Goal: Task Accomplishment & Management: Use online tool/utility

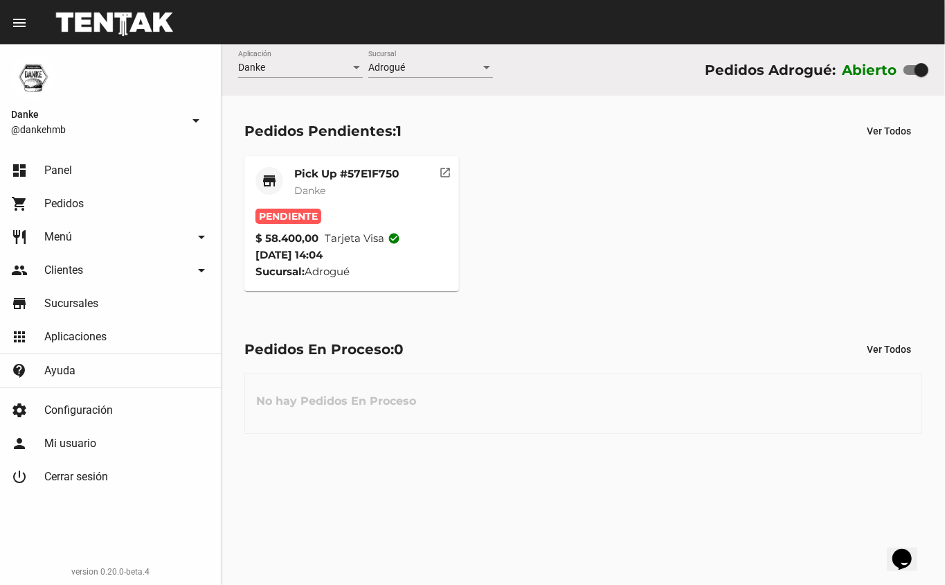
click at [309, 175] on mat-card-title "Pick Up #57E1F750" at bounding box center [346, 174] width 105 height 14
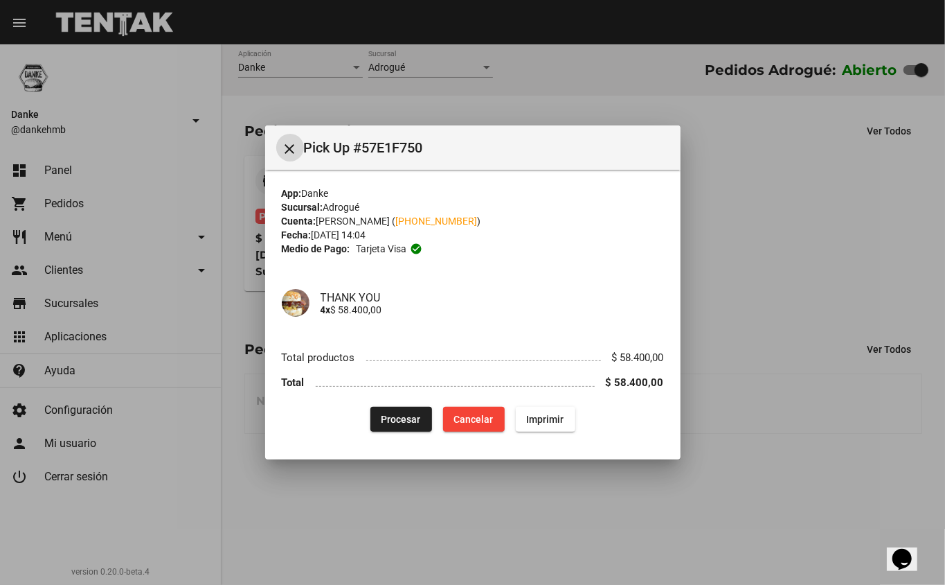
click at [391, 429] on button "Procesar" at bounding box center [402, 419] width 62 height 25
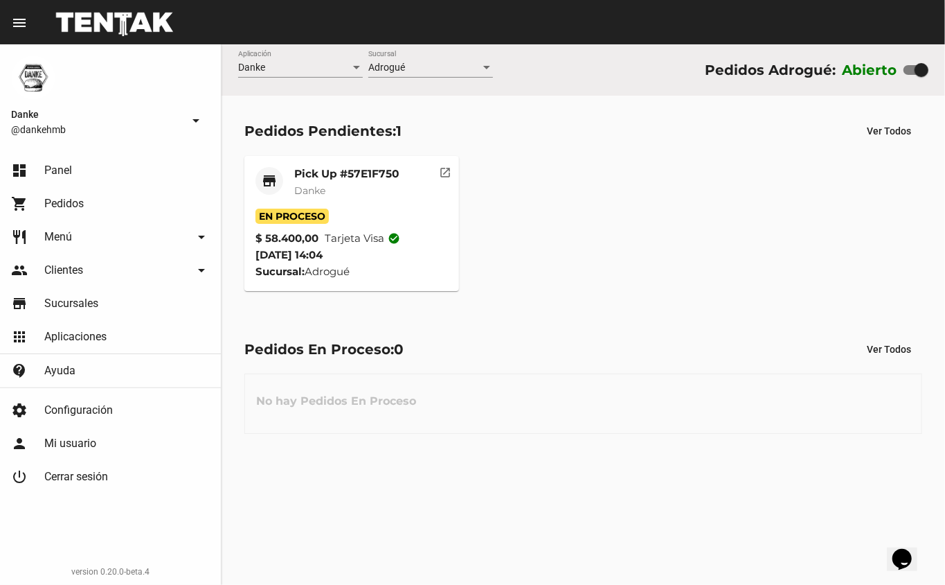
click at [294, 181] on div "Pick Up #57E1F750 Danke" at bounding box center [346, 188] width 105 height 42
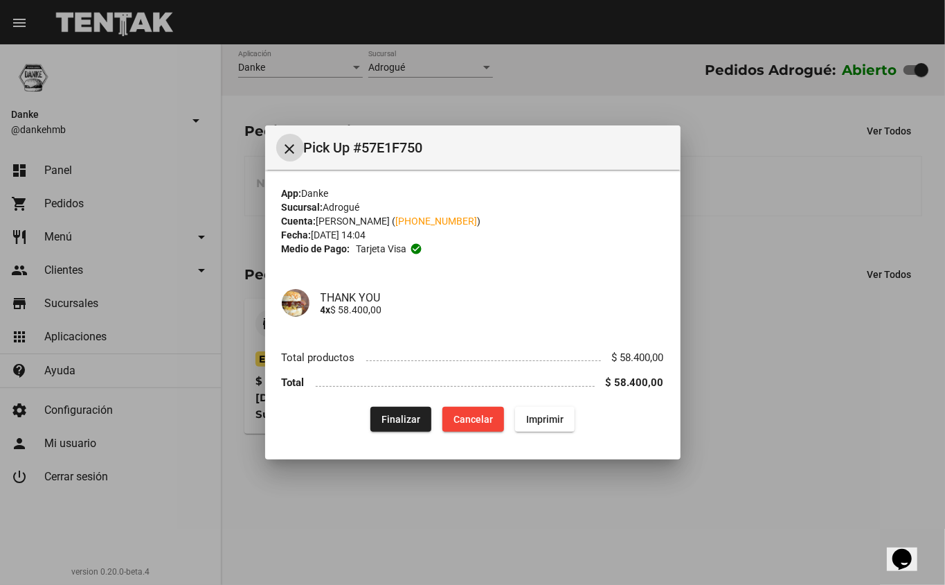
click at [777, 366] on div at bounding box center [472, 292] width 945 height 585
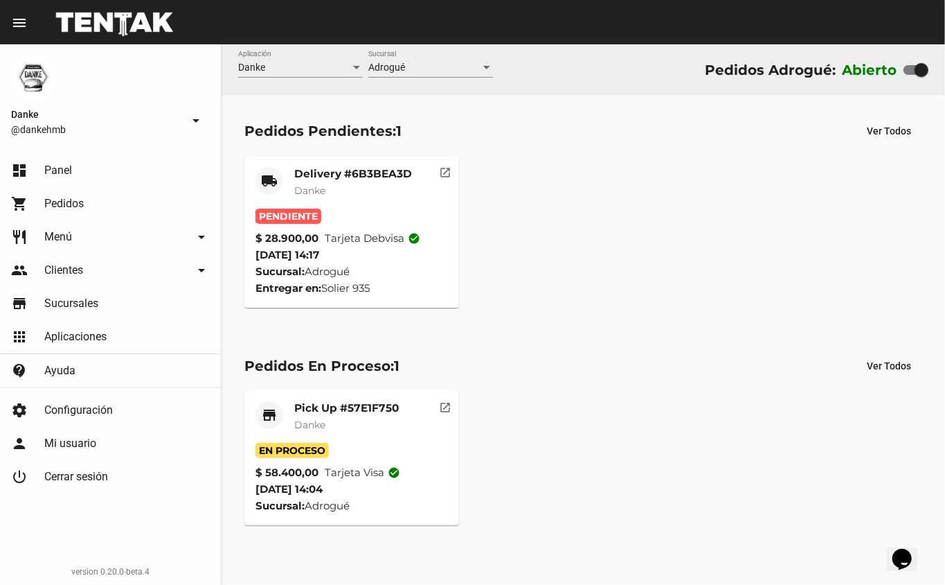
click at [317, 407] on mat-card-title "Pick Up #57E1F750" at bounding box center [346, 408] width 105 height 14
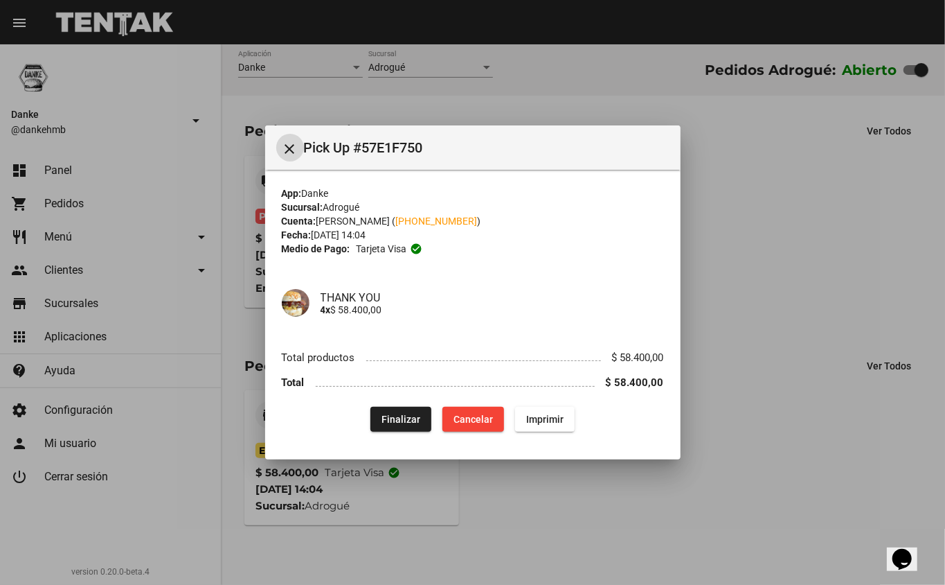
click at [400, 414] on span "Finalizar" at bounding box center [401, 419] width 39 height 11
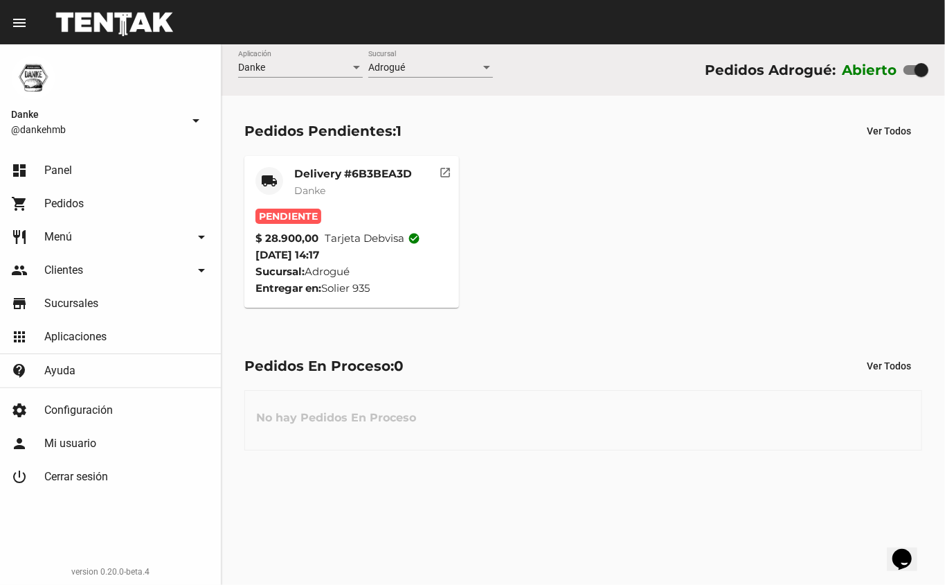
click at [317, 172] on mat-card-title "Delivery #6B3BEA3D" at bounding box center [353, 174] width 118 height 14
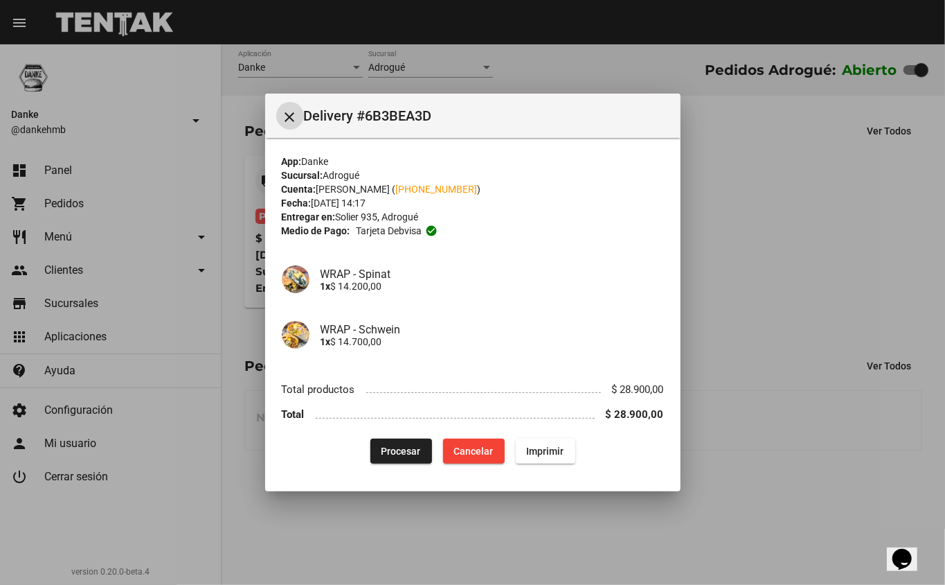
click at [395, 452] on span "Procesar" at bounding box center [401, 450] width 39 height 11
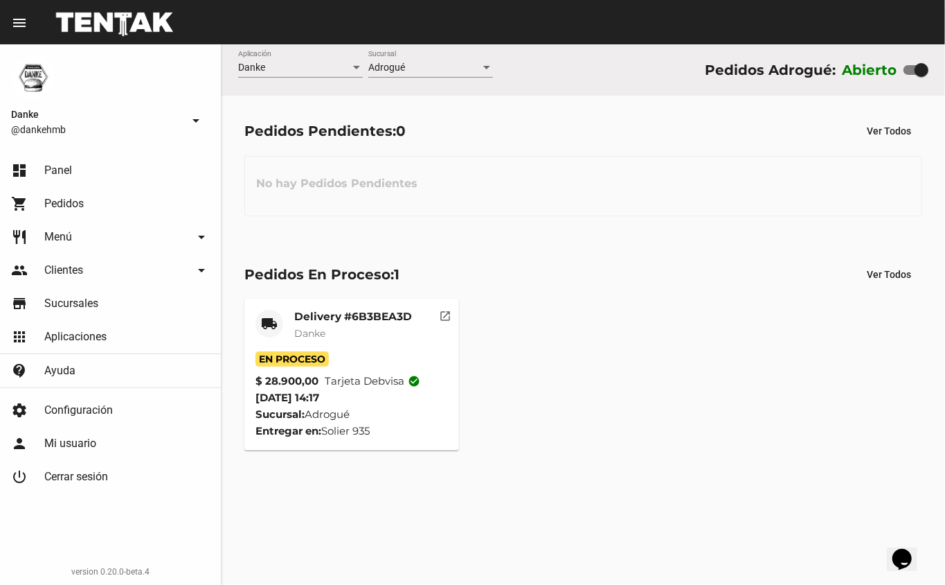
click at [300, 314] on mat-card-title "Delivery #6B3BEA3D" at bounding box center [353, 317] width 118 height 14
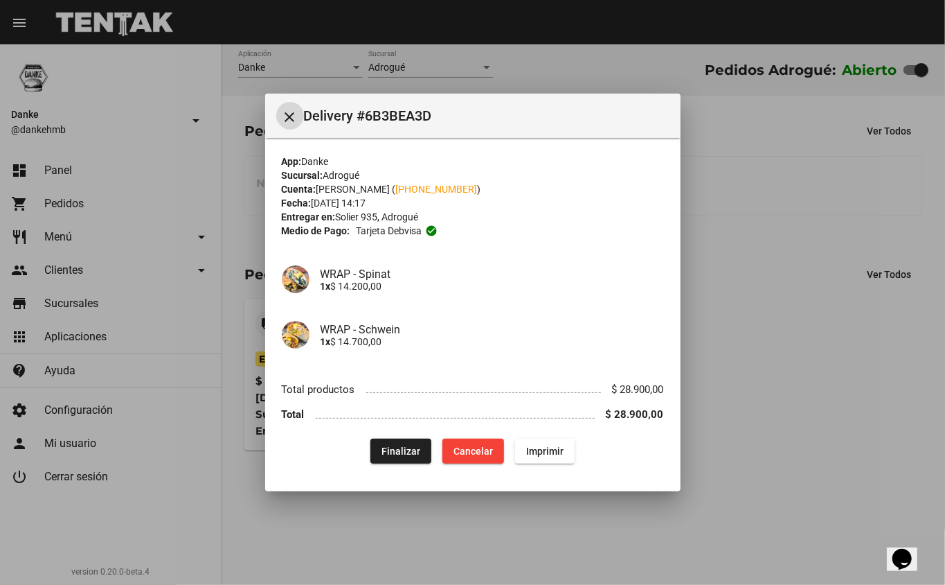
click at [771, 521] on div at bounding box center [472, 292] width 945 height 585
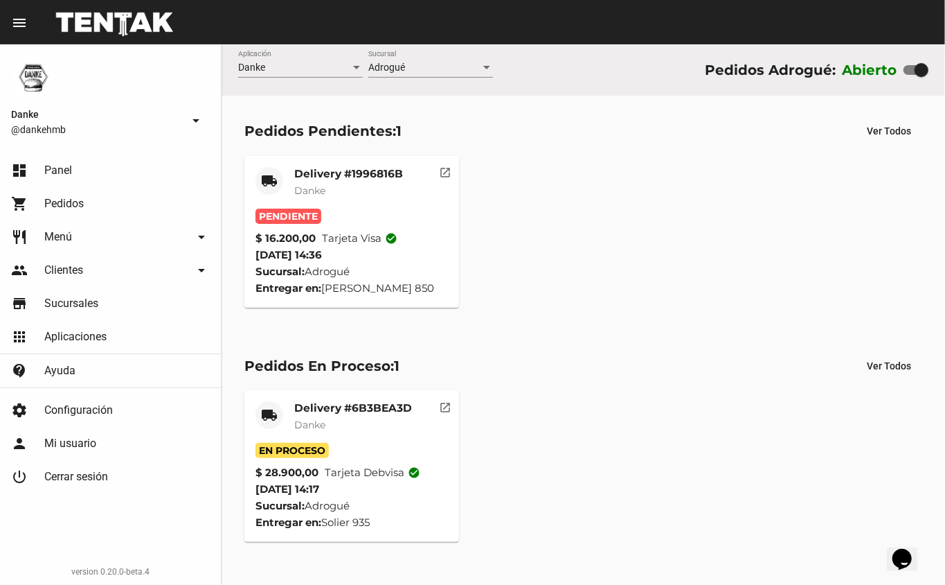
click at [309, 176] on mat-card-title "Delivery #1996816B" at bounding box center [348, 174] width 109 height 14
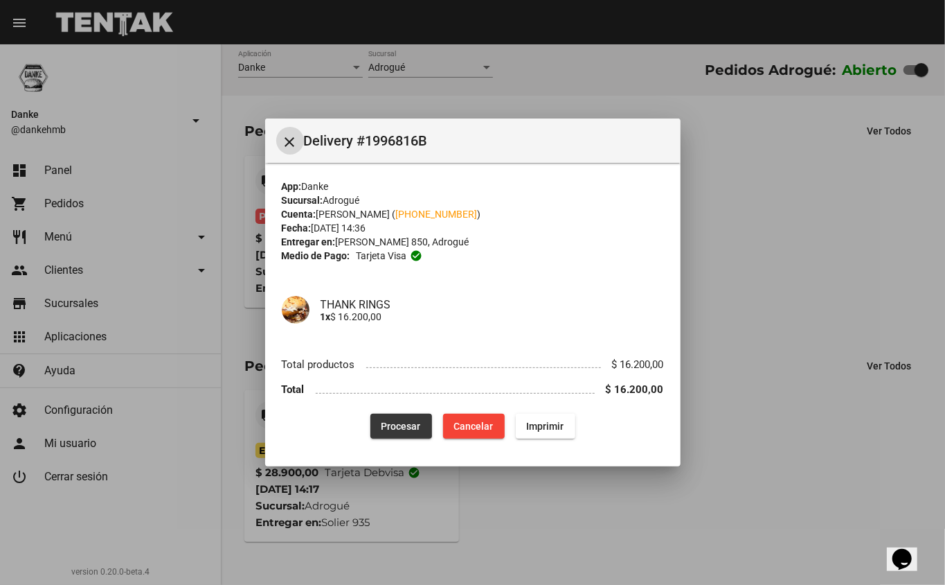
click at [380, 422] on button "Procesar" at bounding box center [402, 426] width 62 height 25
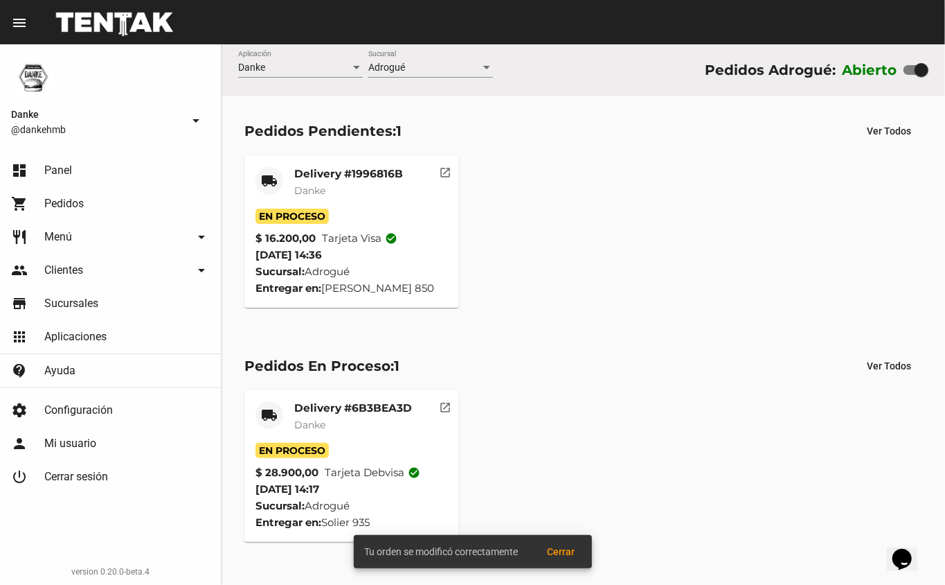
click at [300, 418] on span "Danke" at bounding box center [309, 424] width 31 height 12
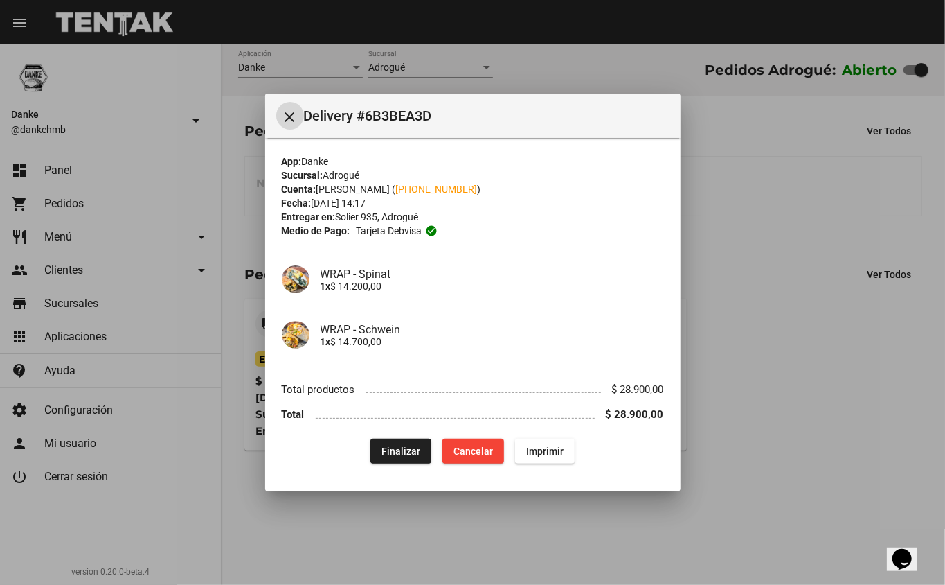
click at [810, 417] on div at bounding box center [472, 292] width 945 height 585
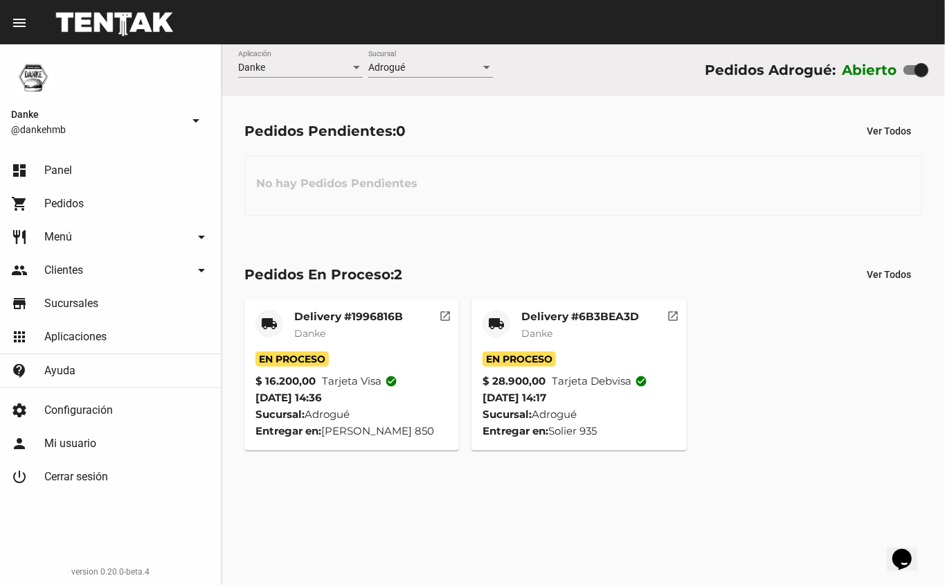
click at [295, 327] on span "Danke" at bounding box center [309, 333] width 31 height 12
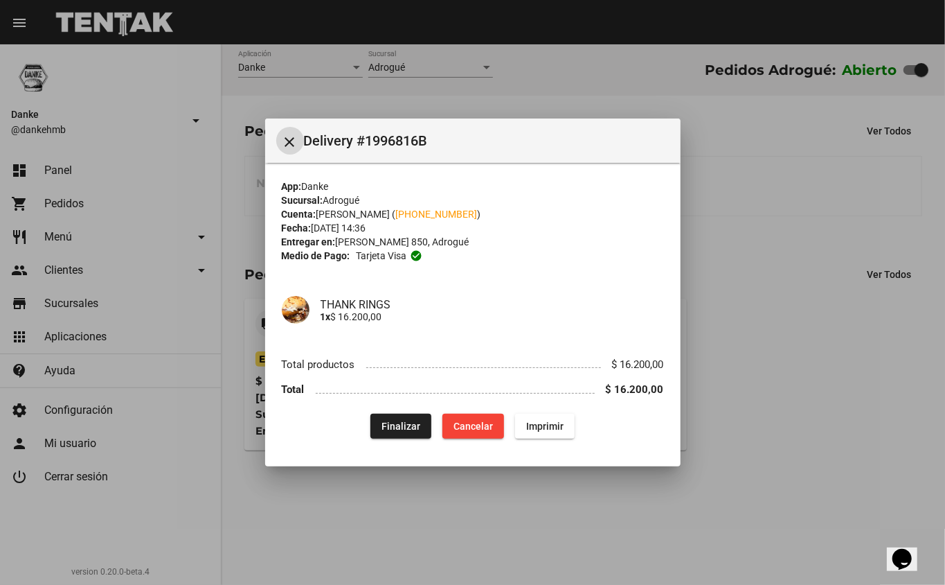
click at [751, 461] on div at bounding box center [472, 292] width 945 height 585
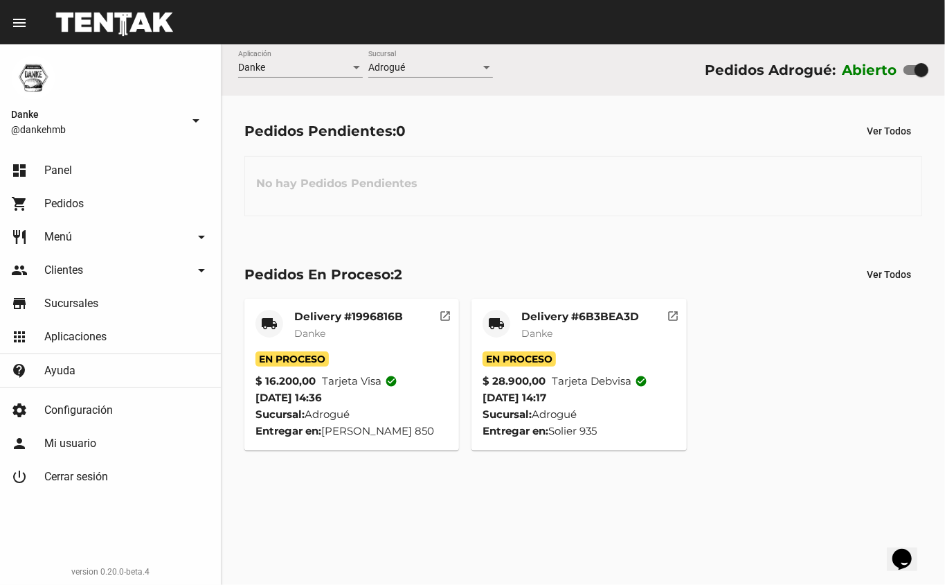
click at [350, 314] on mat-card-title "Delivery #1996816B" at bounding box center [348, 317] width 109 height 14
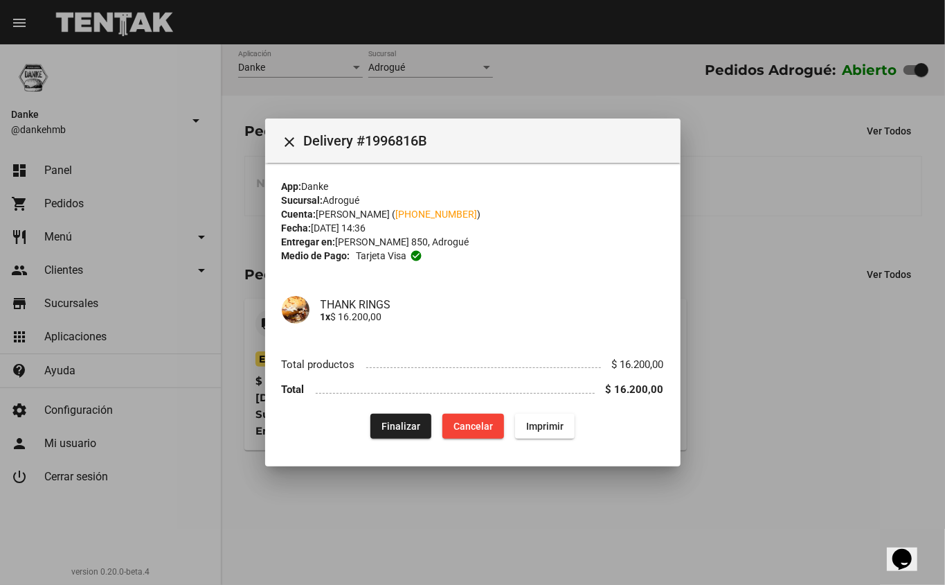
click at [754, 275] on div at bounding box center [472, 292] width 945 height 585
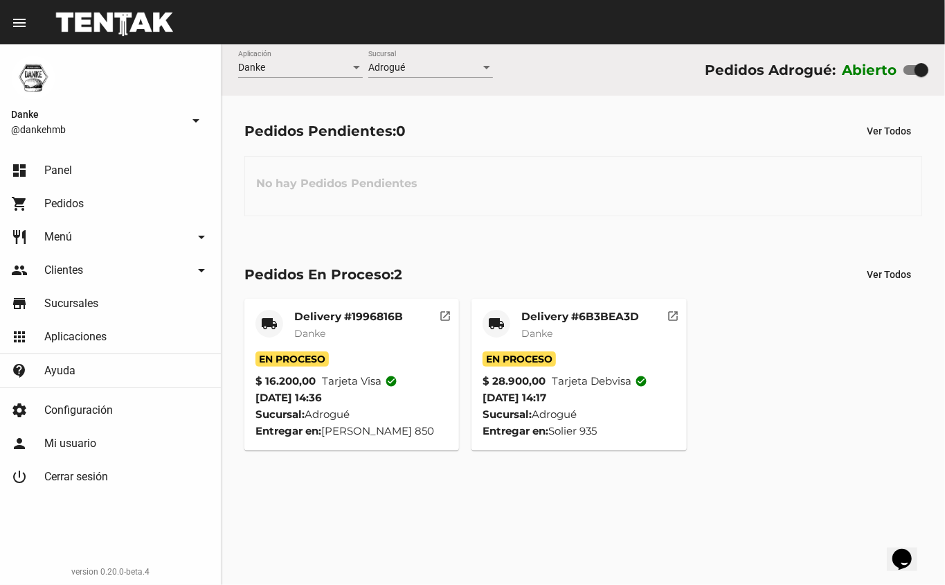
click at [538, 322] on mat-card-title "Delivery #6B3BEA3D" at bounding box center [581, 317] width 118 height 14
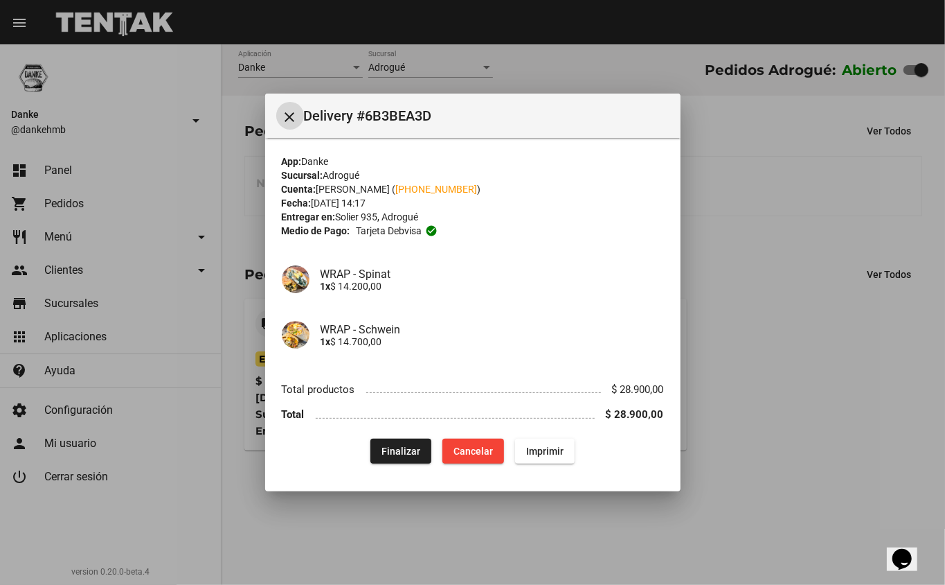
click at [396, 450] on span "Finalizar" at bounding box center [401, 450] width 39 height 11
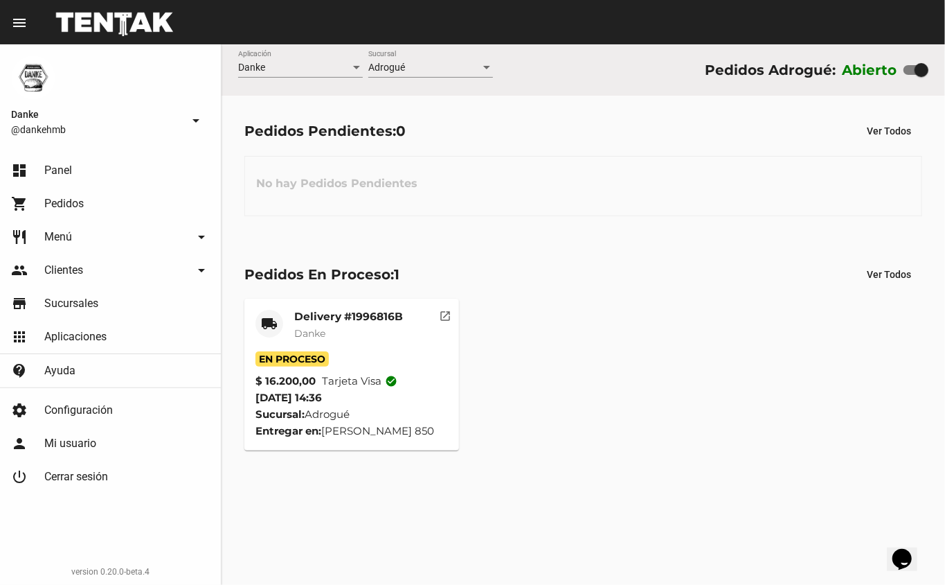
click at [319, 310] on mat-card-title "Delivery #1996816B" at bounding box center [348, 317] width 109 height 14
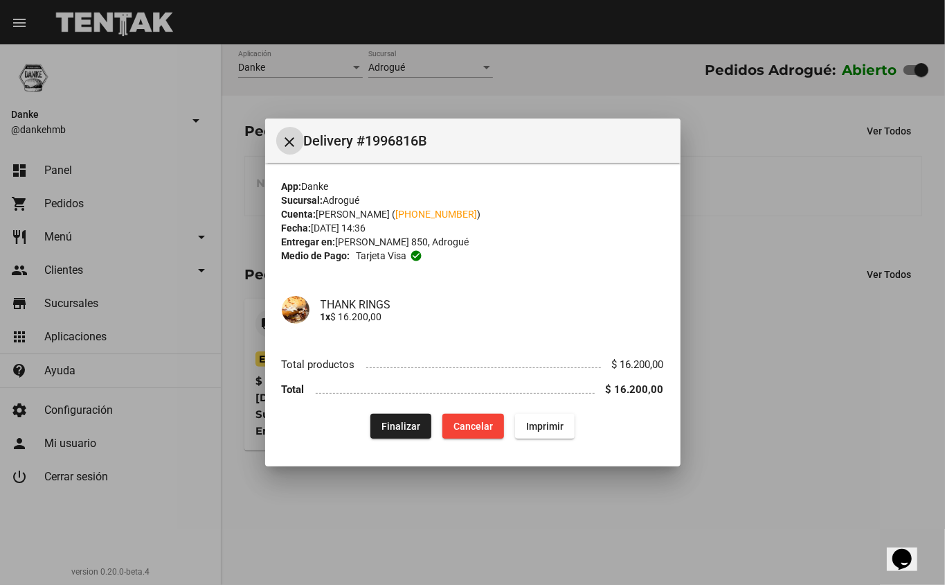
click at [748, 442] on div at bounding box center [472, 292] width 945 height 585
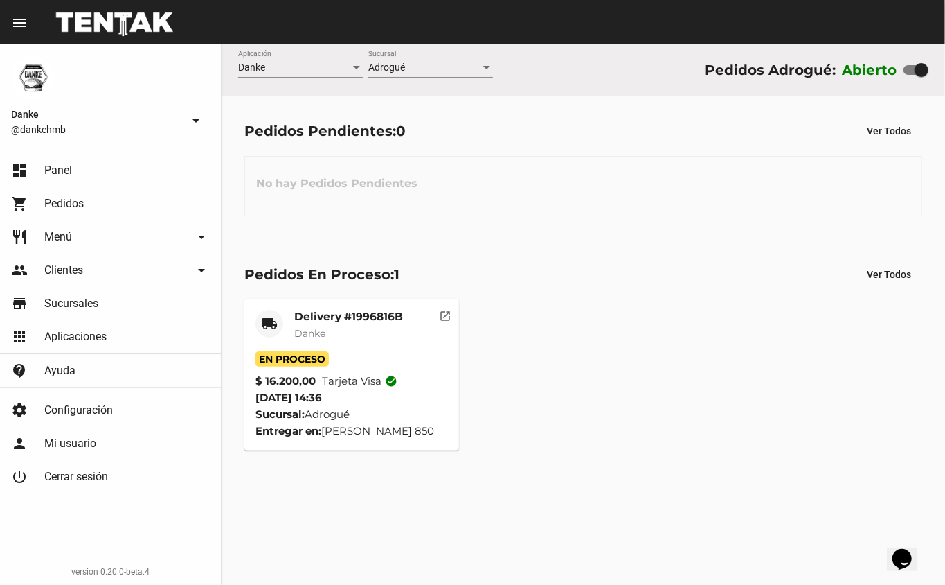
click at [314, 330] on span "Danke" at bounding box center [309, 333] width 31 height 12
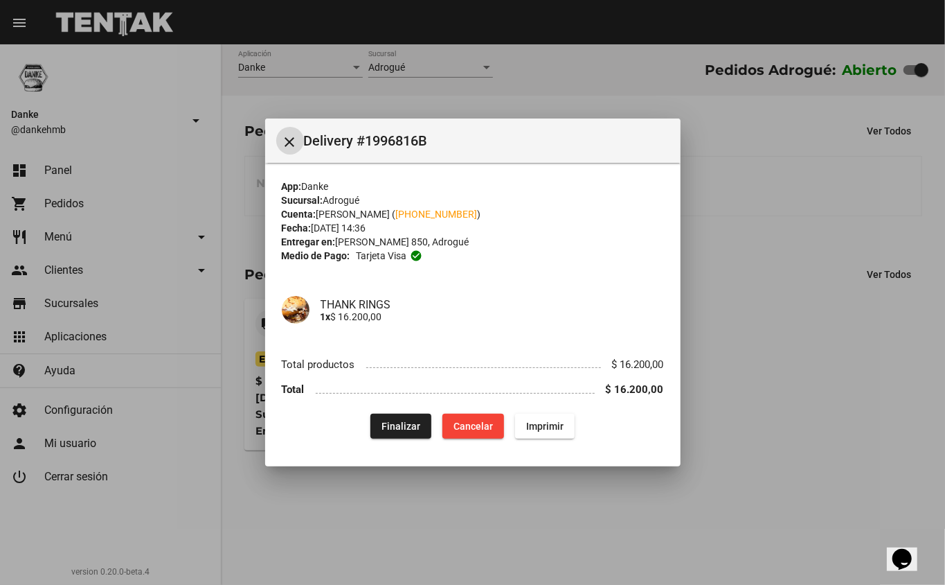
click at [760, 435] on div at bounding box center [472, 292] width 945 height 585
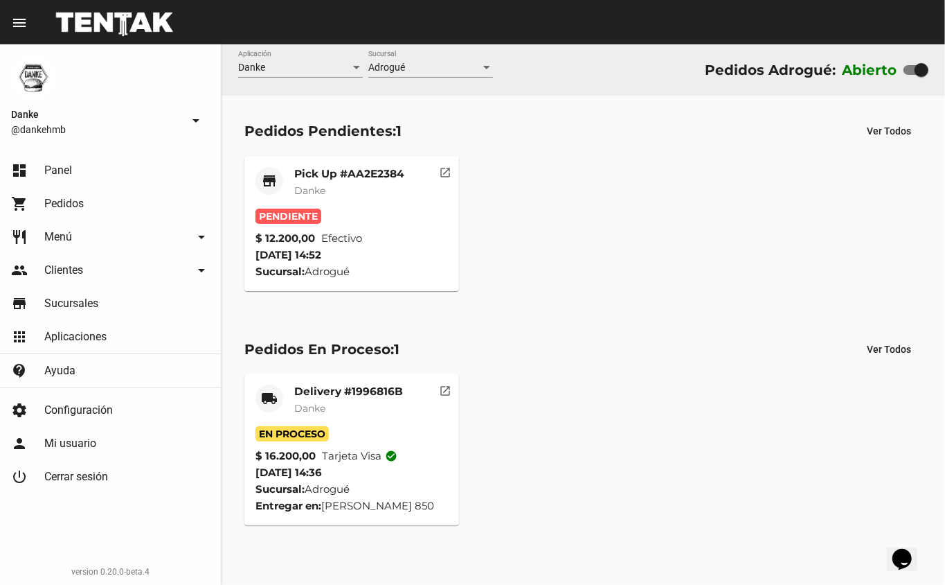
click at [299, 388] on mat-card-title "Delivery #1996816B" at bounding box center [348, 391] width 109 height 14
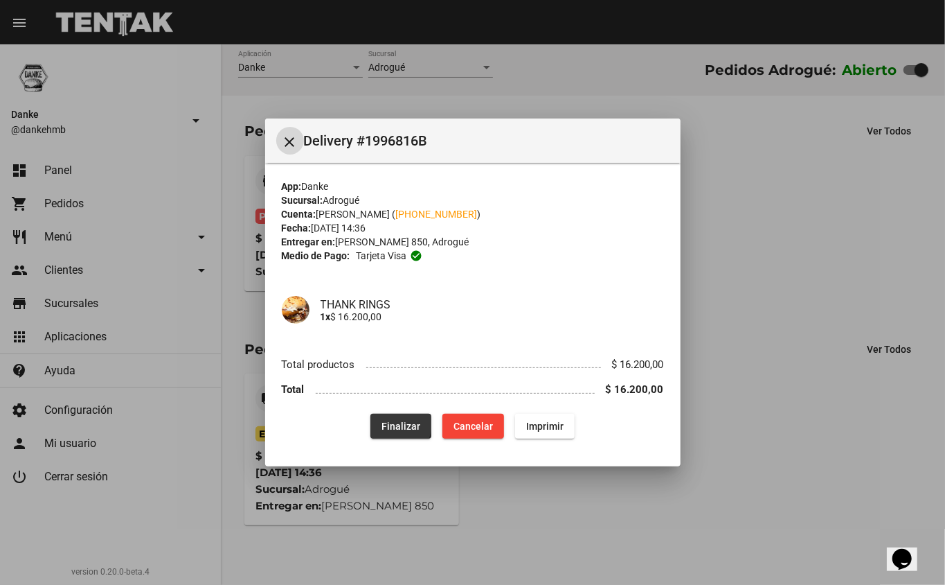
click at [387, 422] on span "Finalizar" at bounding box center [401, 425] width 39 height 11
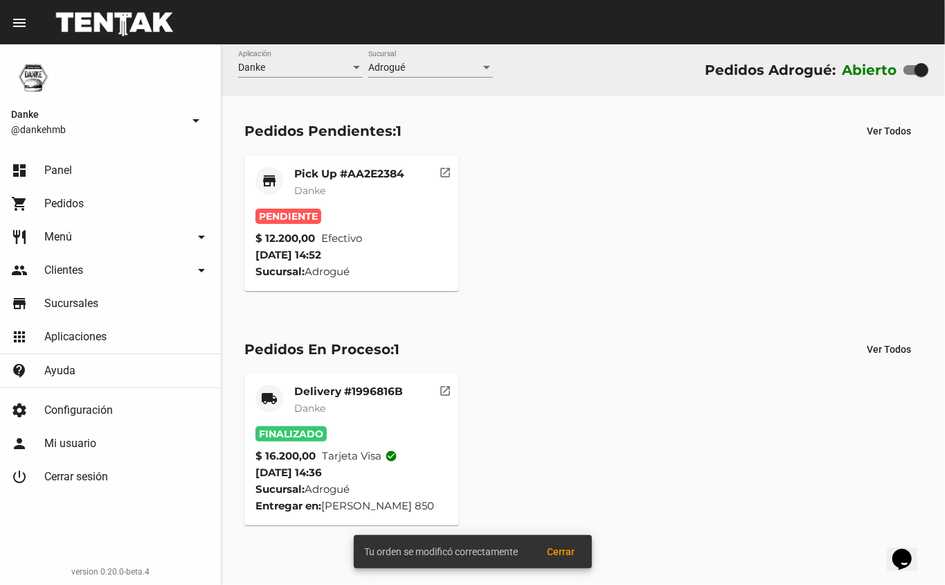
click at [294, 170] on mat-card-title "Pick Up #AA2E2384" at bounding box center [349, 174] width 110 height 14
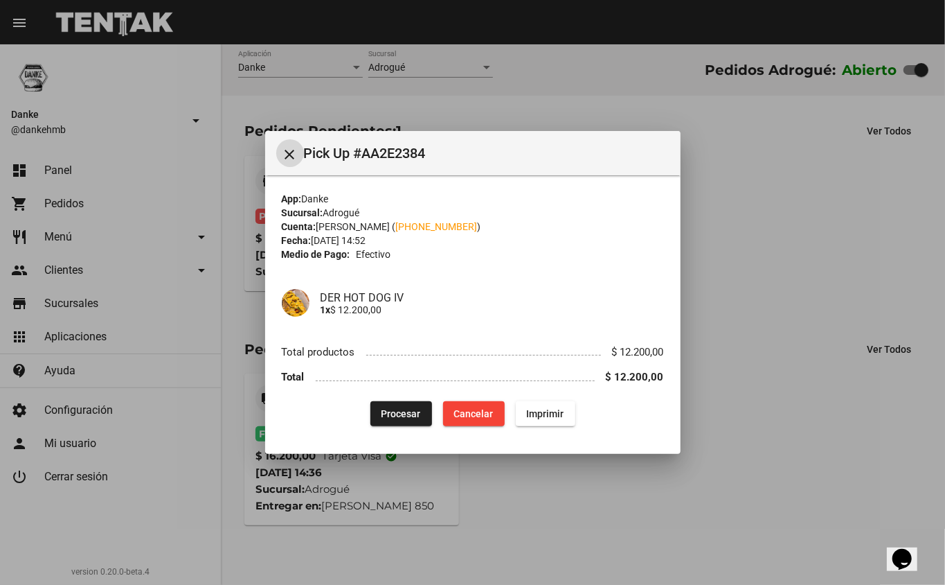
click at [384, 416] on span "Procesar" at bounding box center [401, 413] width 39 height 11
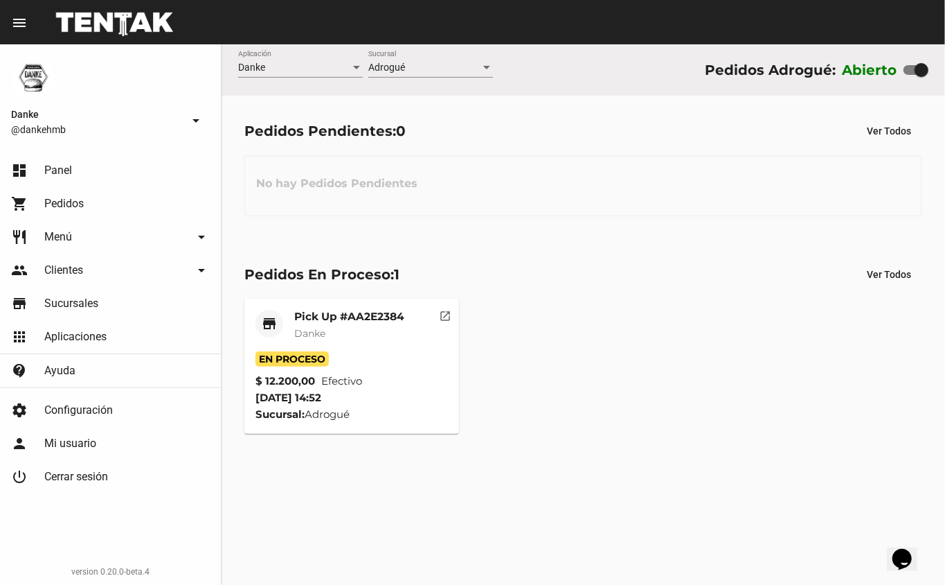
click at [308, 326] on mat-card-subtitle "Danke" at bounding box center [349, 333] width 110 height 14
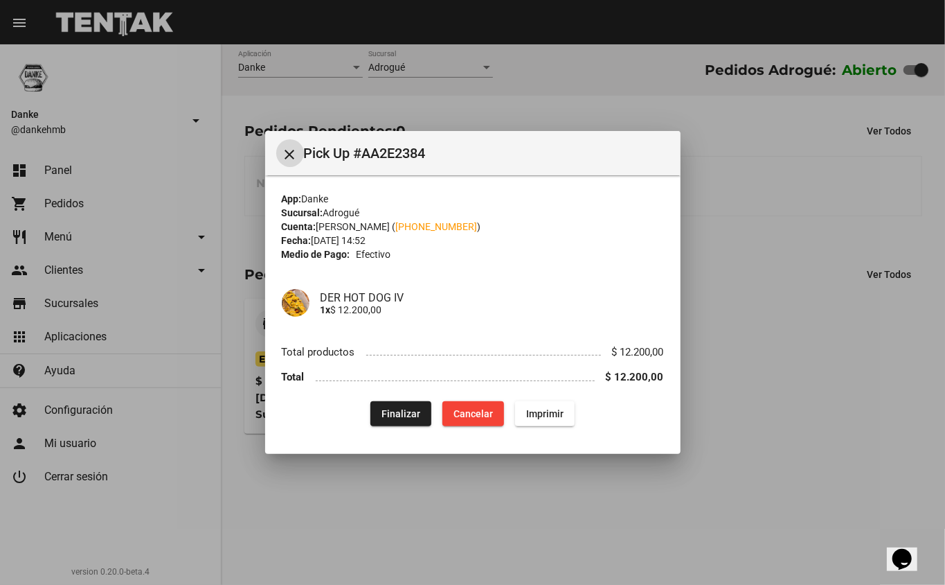
click at [842, 446] on div at bounding box center [472, 292] width 945 height 585
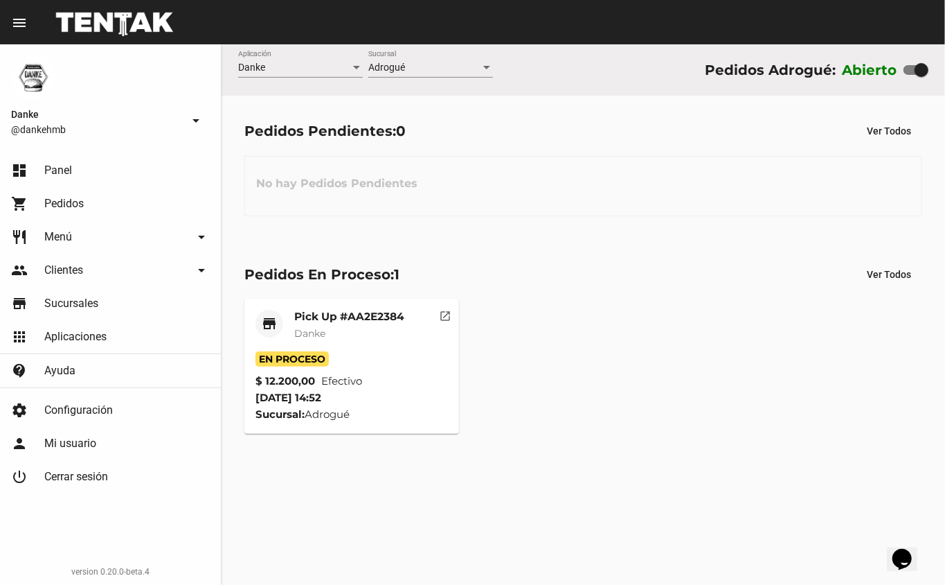
click at [311, 317] on mat-card-title "Pick Up #AA2E2384" at bounding box center [349, 317] width 110 height 14
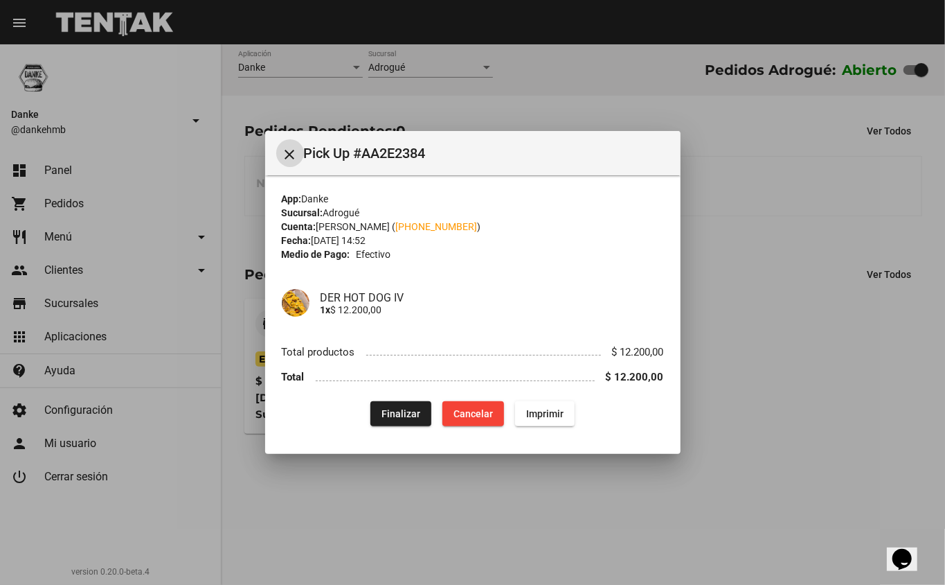
click at [704, 507] on div at bounding box center [472, 292] width 945 height 585
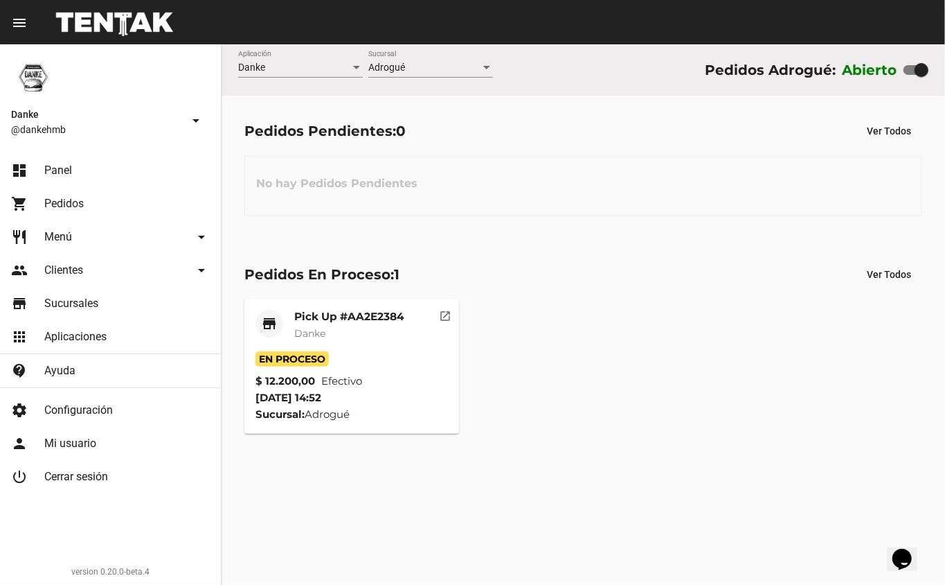
click at [319, 314] on mat-card-title "Pick Up #AA2E2384" at bounding box center [349, 317] width 110 height 14
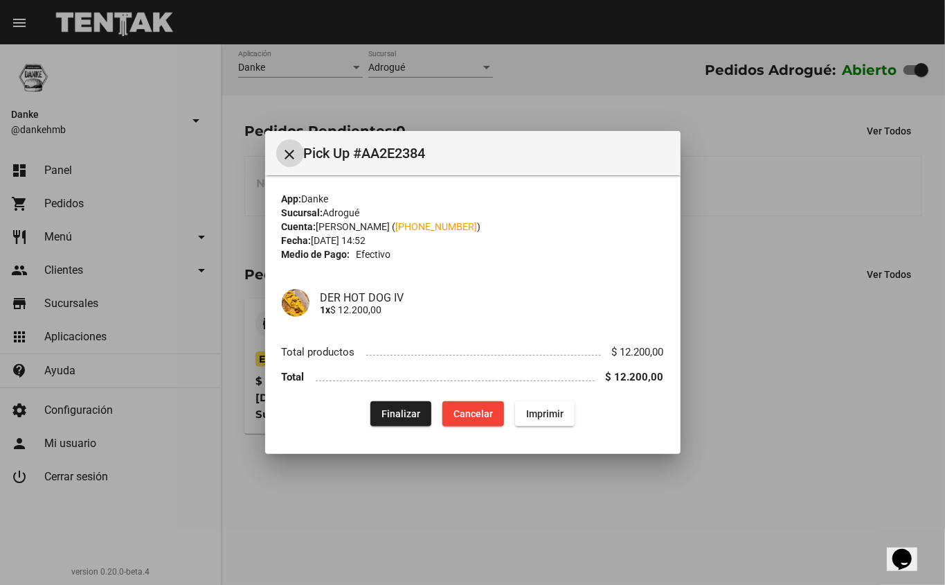
click at [751, 438] on div at bounding box center [472, 292] width 945 height 585
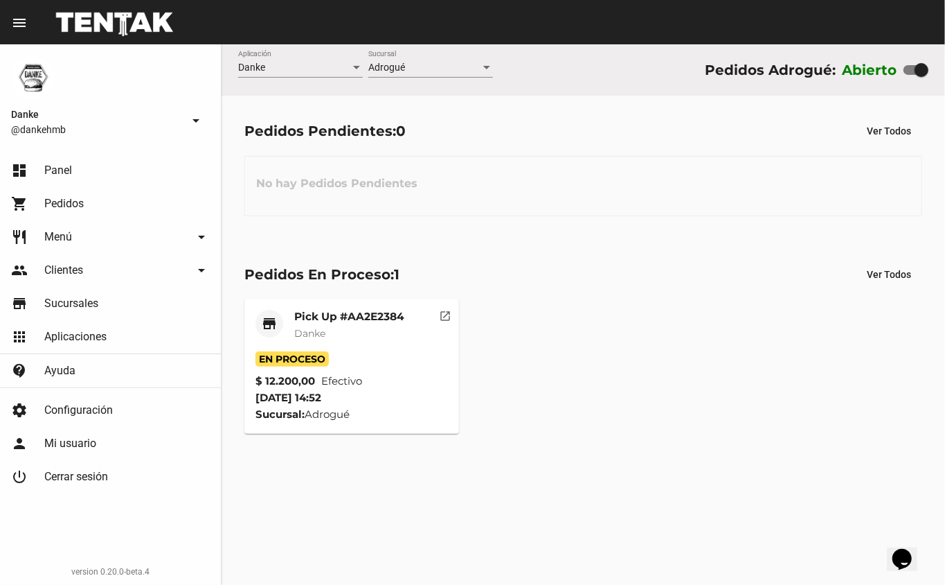
click at [300, 316] on mat-card-title "Pick Up #AA2E2384" at bounding box center [349, 317] width 110 height 14
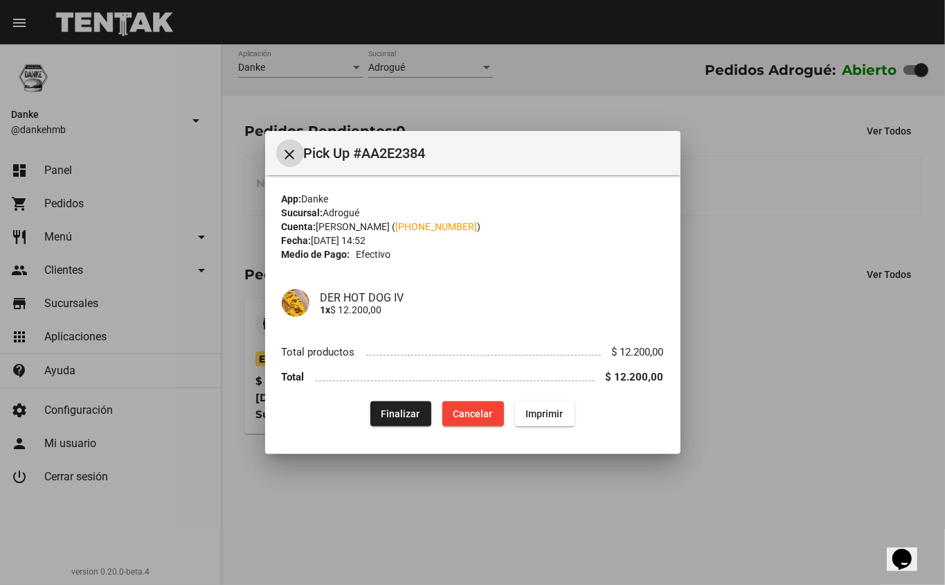
click at [391, 418] on span "Finalizar" at bounding box center [401, 413] width 39 height 11
